Goal: Obtain resource: Download file/media

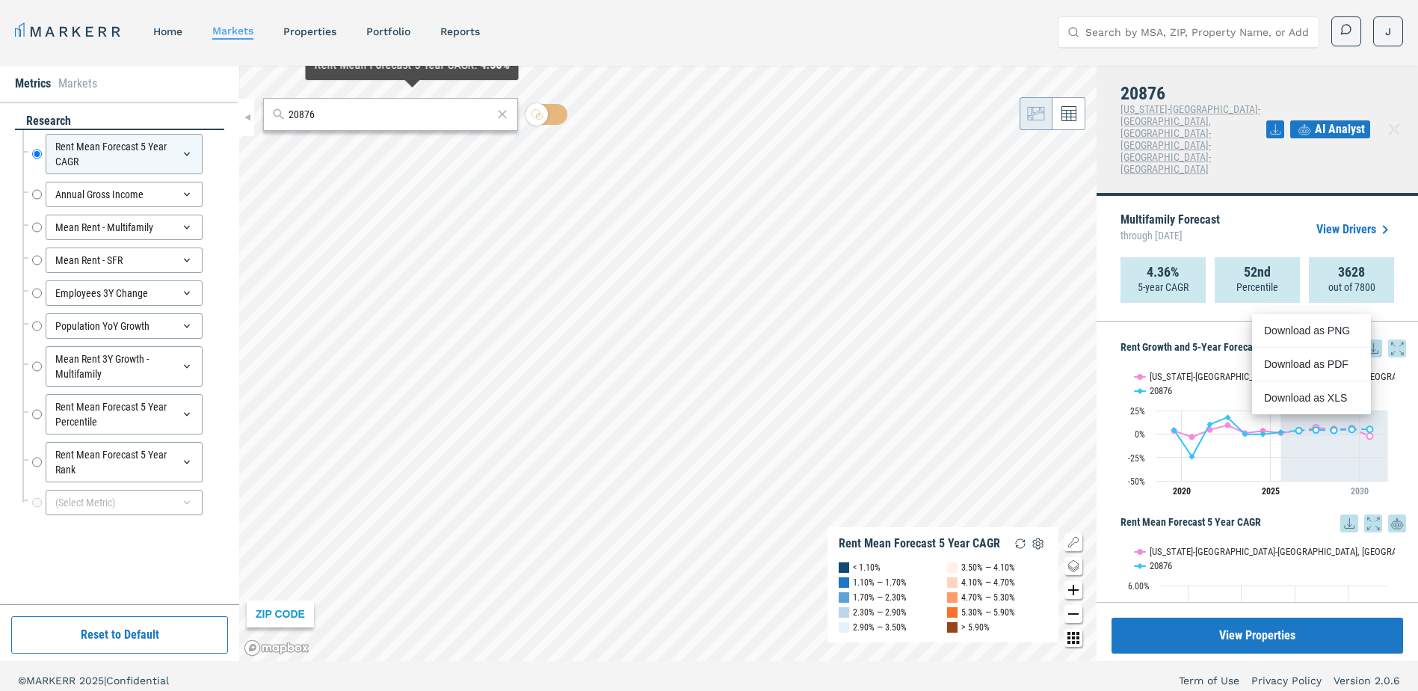
click at [372, 120] on input "20876" at bounding box center [391, 115] width 204 height 16
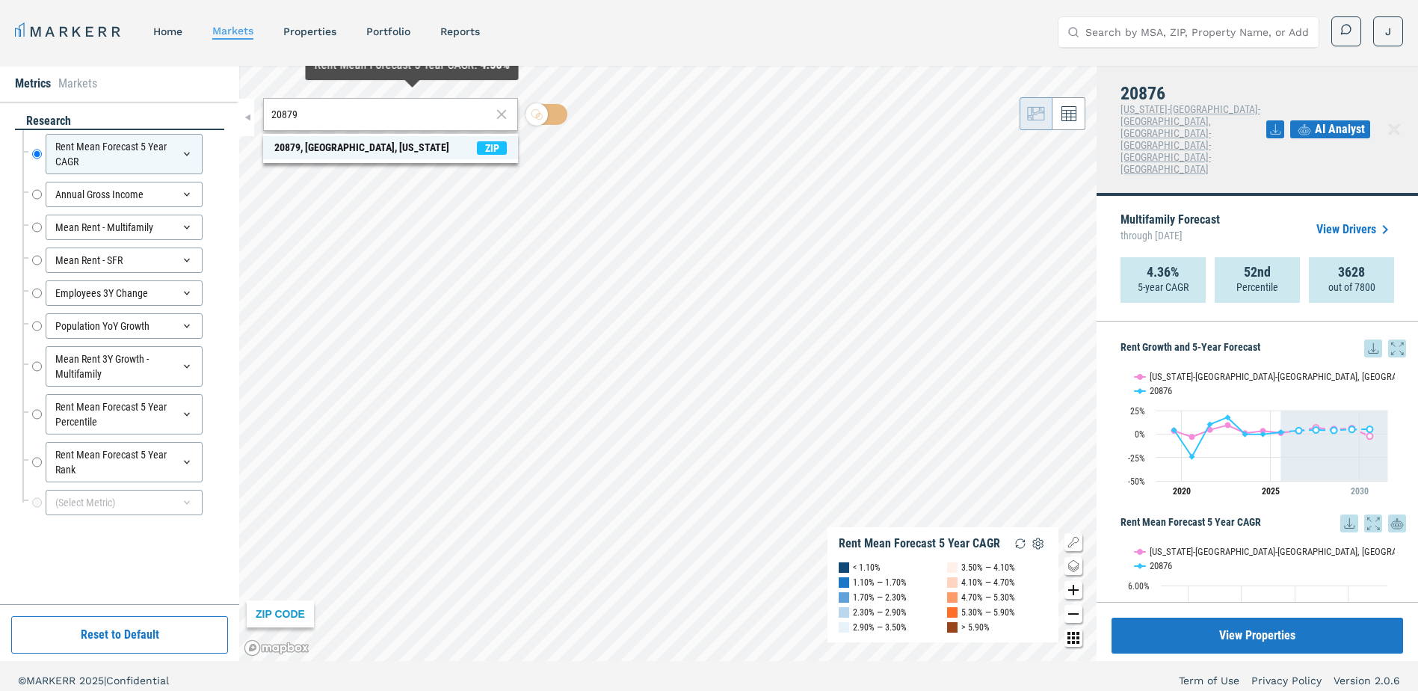
click at [286, 151] on div "20879, [GEOGRAPHIC_DATA], [US_STATE]" at bounding box center [361, 148] width 175 height 16
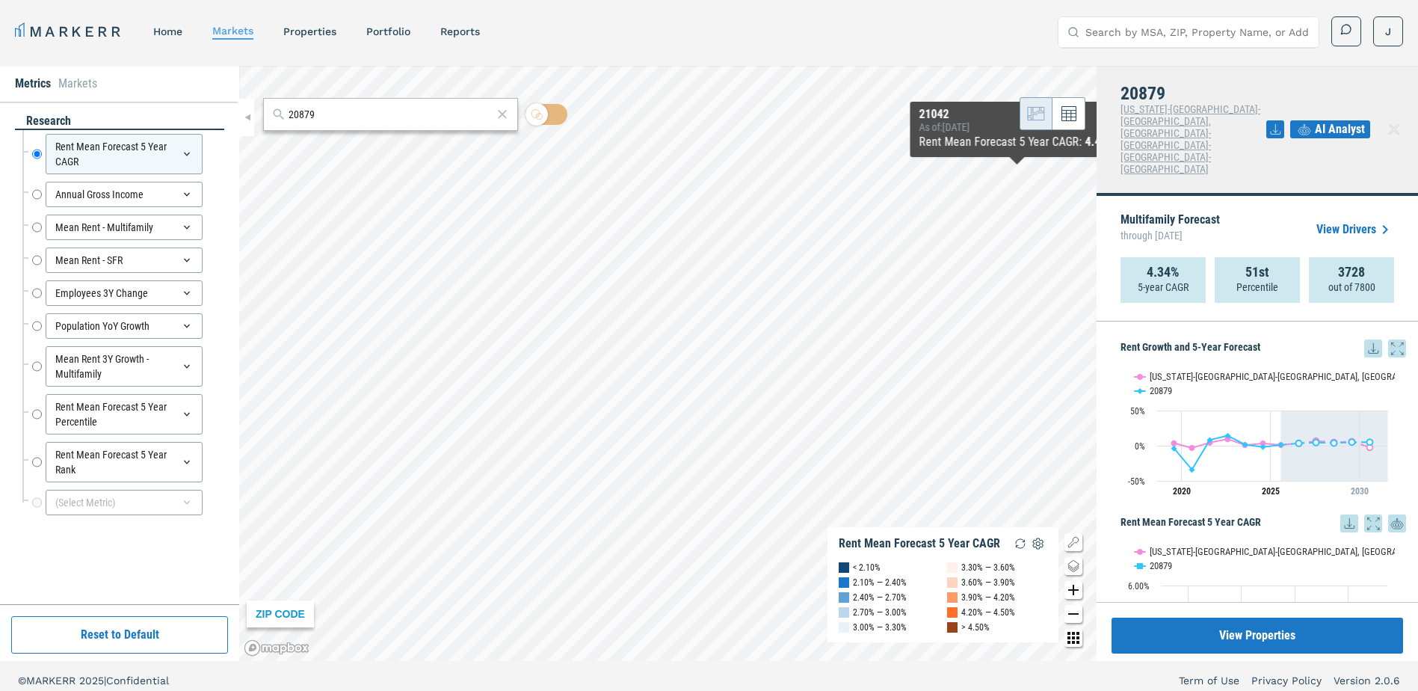
click at [1365, 339] on icon at bounding box center [1374, 348] width 18 height 18
click at [1297, 395] on div "Download as XLS" at bounding box center [1307, 397] width 86 height 15
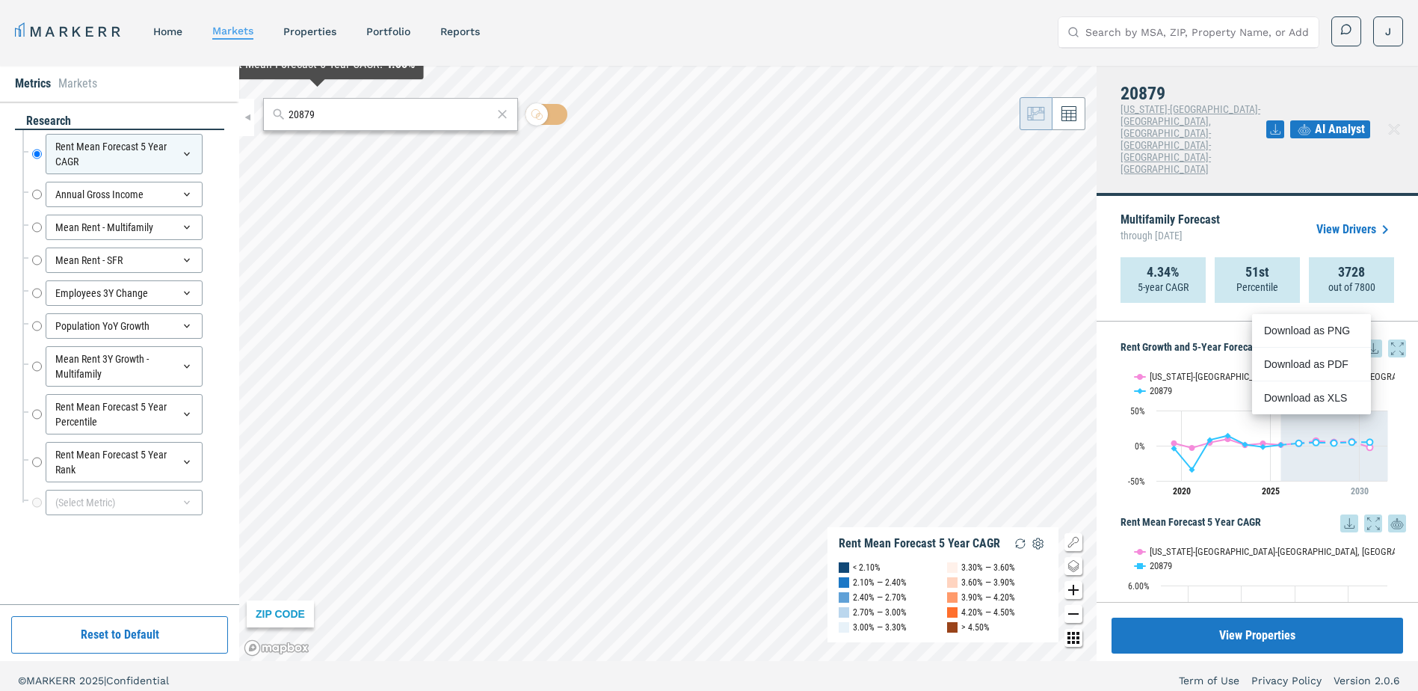
click at [322, 120] on input "20879" at bounding box center [391, 115] width 204 height 16
click at [319, 115] on input "20879" at bounding box center [391, 115] width 204 height 16
paste input "7603"
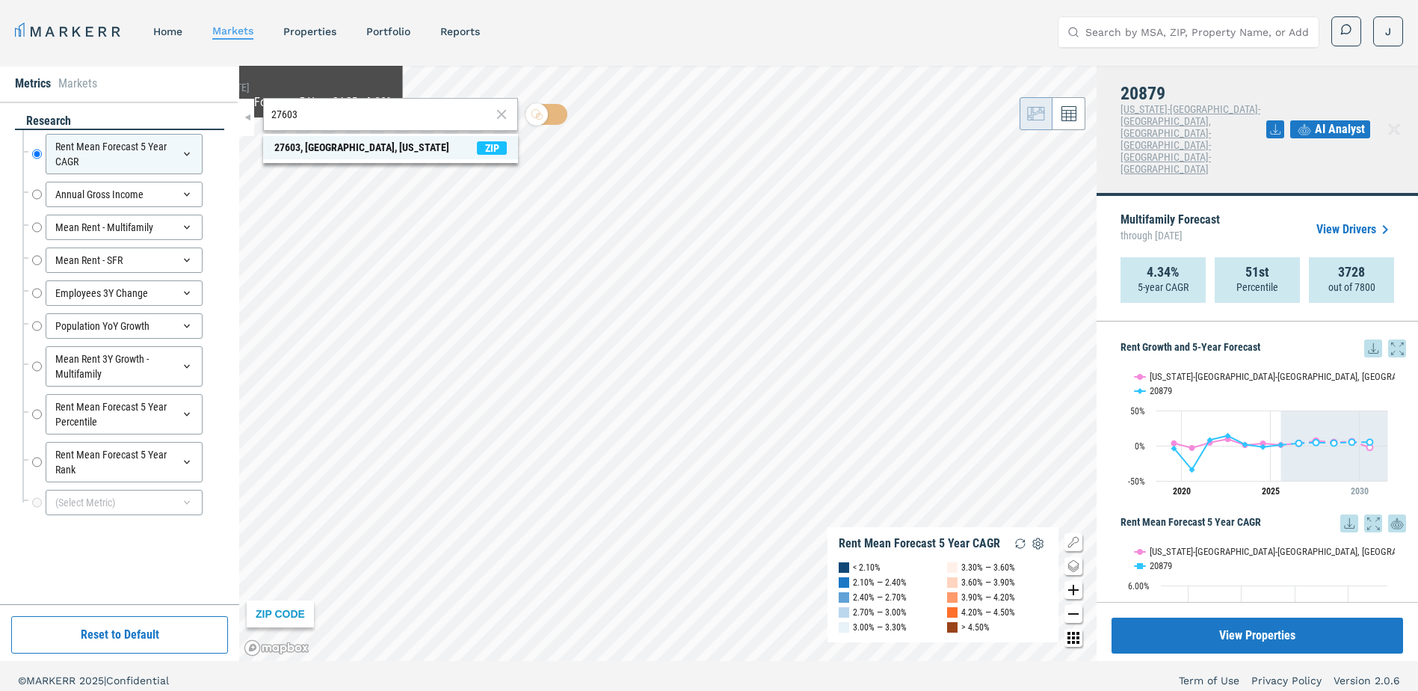
type input "27603"
click at [289, 144] on div "27603, [GEOGRAPHIC_DATA], [US_STATE]" at bounding box center [361, 148] width 175 height 16
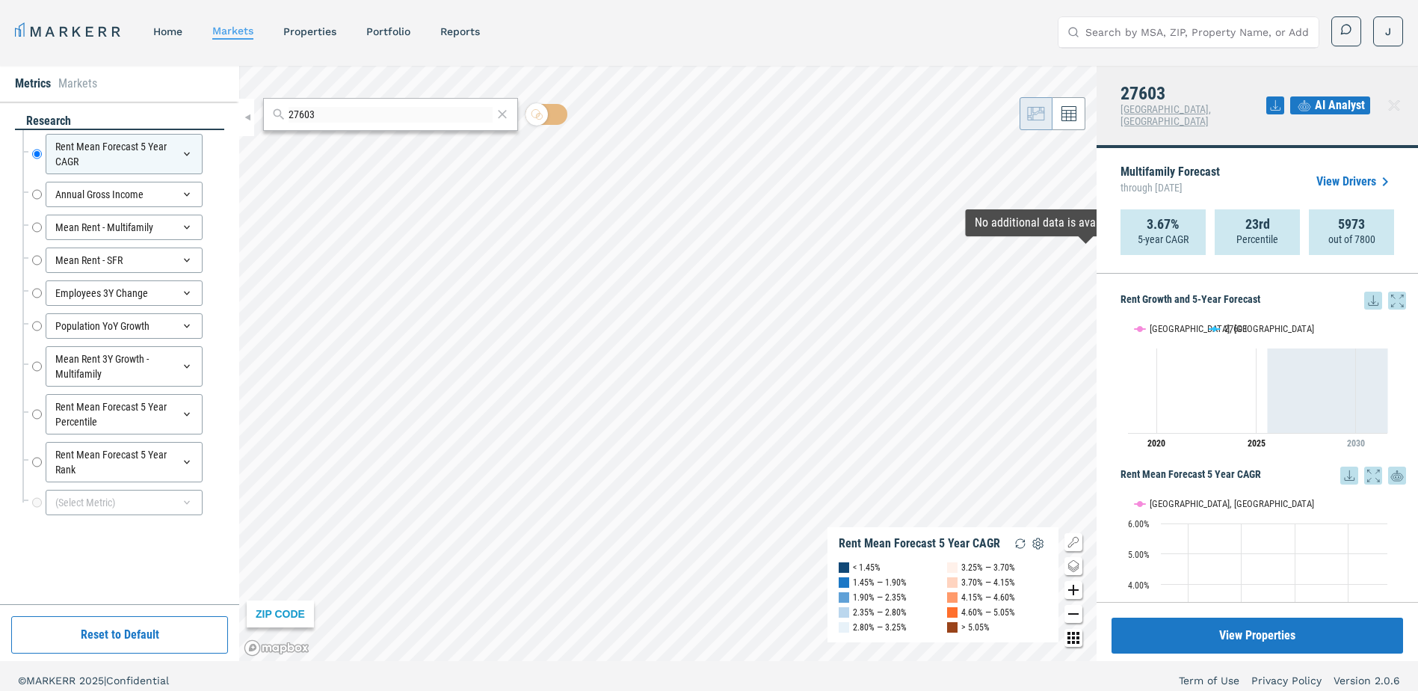
click at [1365, 292] on icon at bounding box center [1374, 301] width 18 height 18
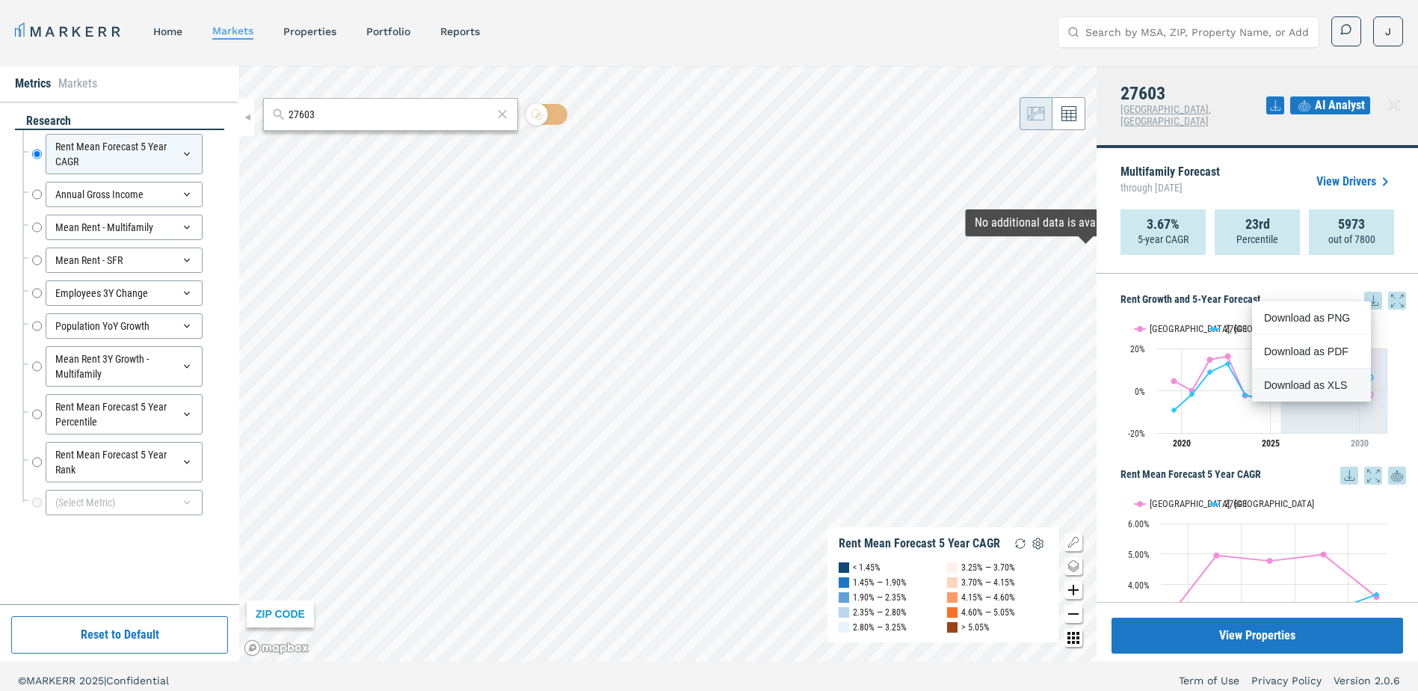
click at [1333, 382] on div "Download as XLS" at bounding box center [1307, 385] width 86 height 15
